Goal: Information Seeking & Learning: Learn about a topic

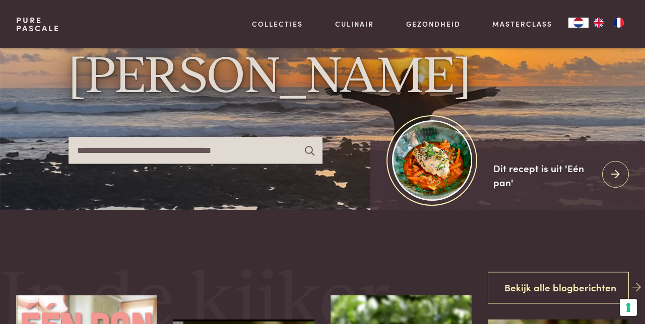
click at [614, 182] on icon at bounding box center [615, 174] width 9 height 15
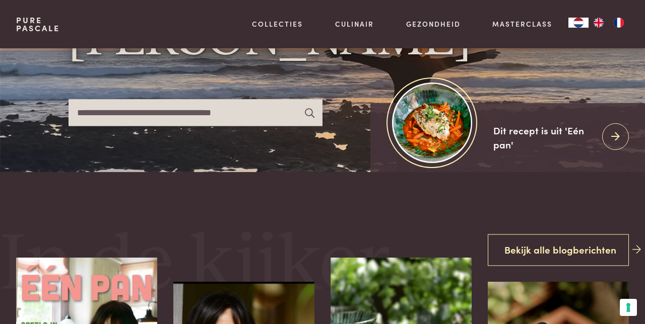
scroll to position [144, 0]
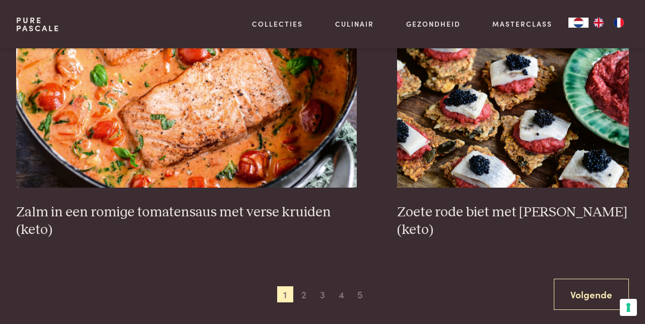
scroll to position [1752, 0]
click at [583, 300] on link "Volgende" at bounding box center [591, 295] width 75 height 32
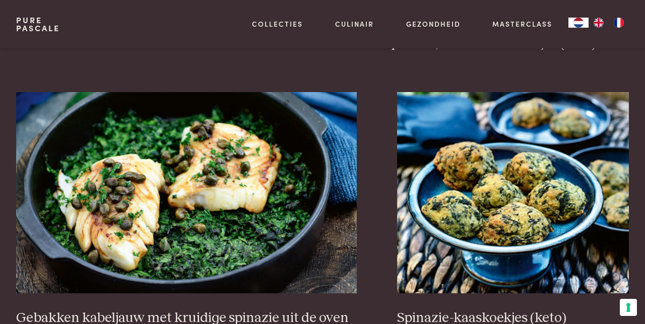
scroll to position [1665, 0]
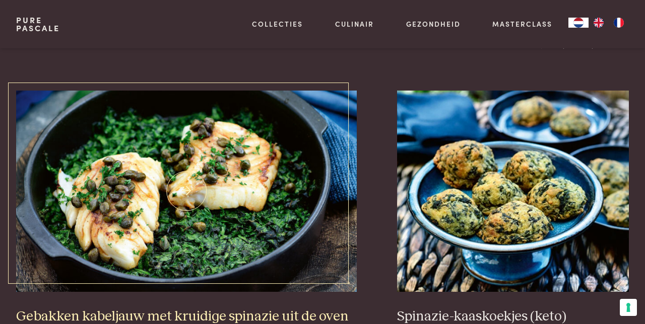
click at [195, 202] on img at bounding box center [186, 191] width 341 height 201
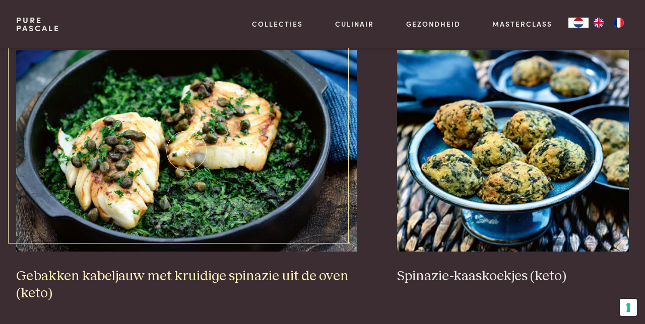
scroll to position [1708, 0]
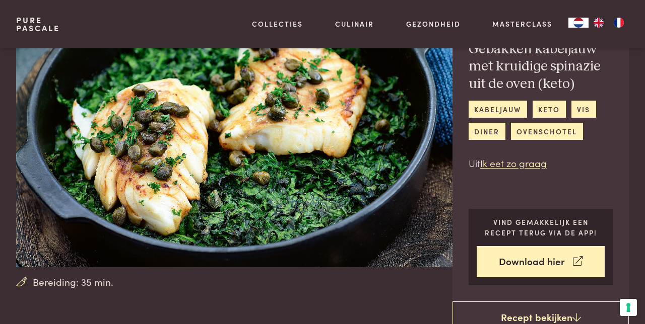
scroll to position [97, 0]
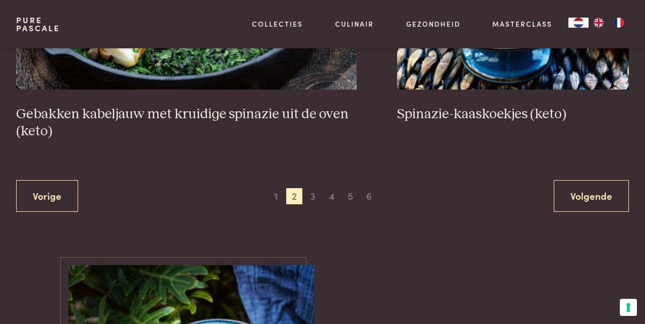
click at [584, 199] on link "Volgende" at bounding box center [591, 196] width 75 height 32
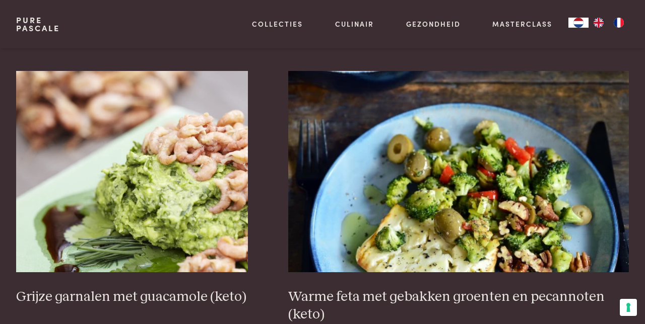
scroll to position [1465, 0]
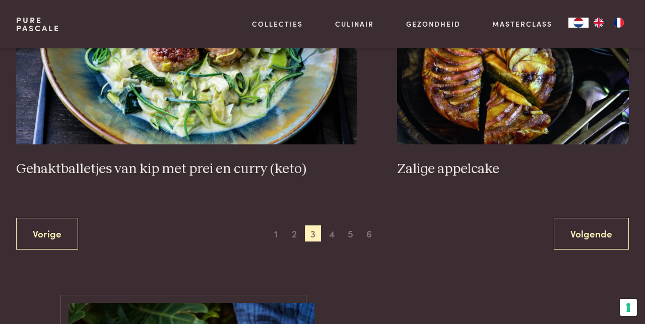
click at [582, 218] on link "Volgende" at bounding box center [591, 234] width 75 height 32
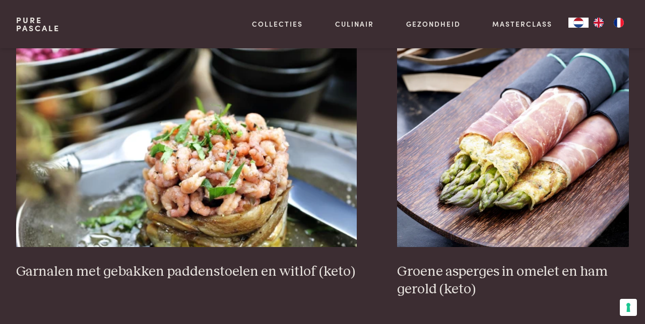
scroll to position [1694, 0]
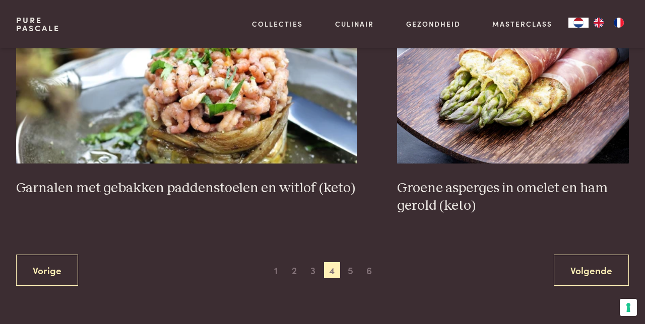
click at [587, 275] on link "Volgende" at bounding box center [591, 271] width 75 height 32
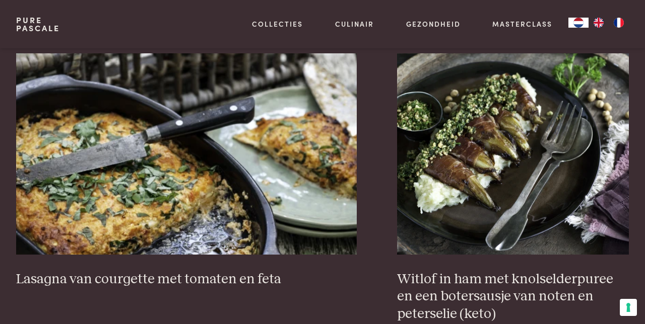
scroll to position [861, 0]
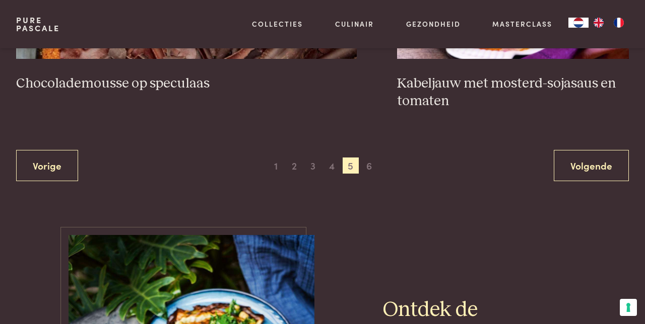
click at [581, 163] on link "Volgende" at bounding box center [591, 166] width 75 height 32
